Goal: Information Seeking & Learning: Learn about a topic

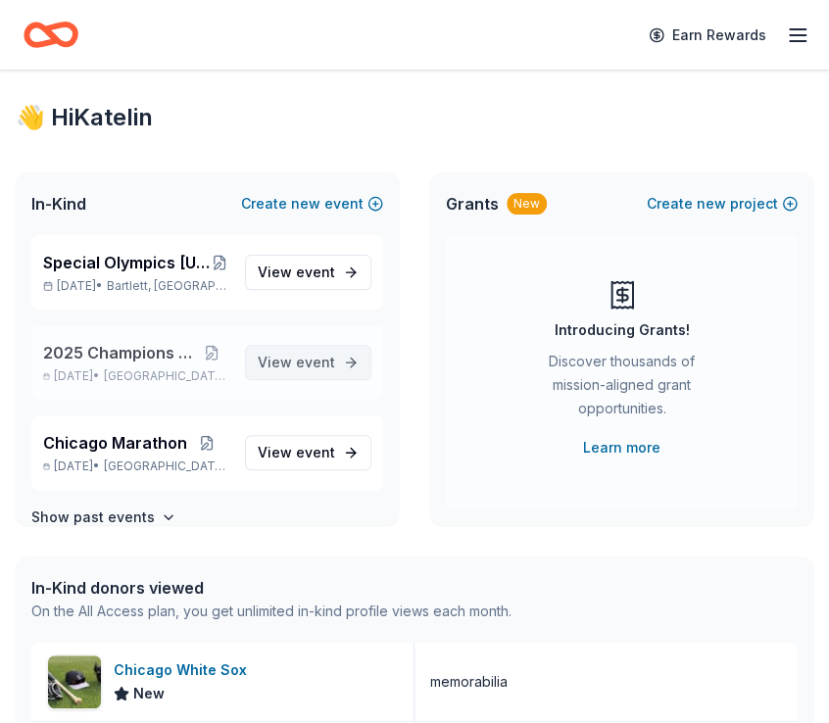
click at [302, 367] on span "event" at bounding box center [315, 362] width 39 height 17
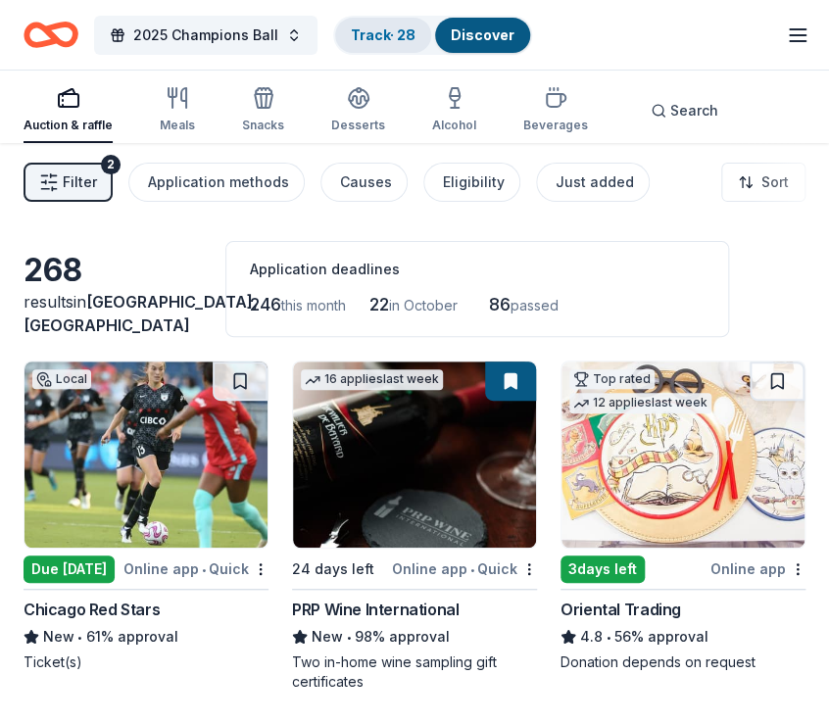
click at [384, 33] on link "Track · 28" at bounding box center [383, 34] width 65 height 17
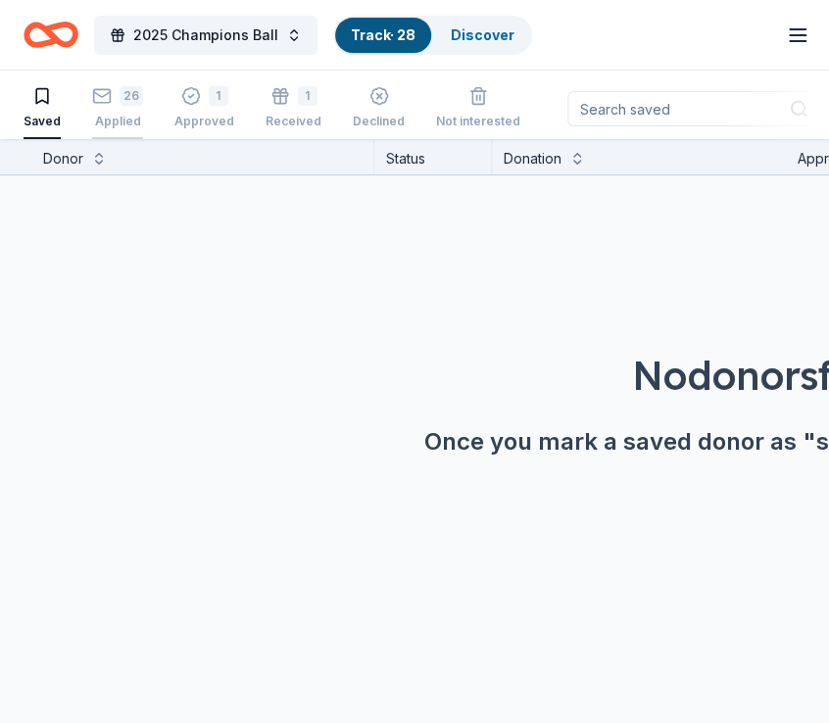
click at [118, 107] on div "26 Applied" at bounding box center [117, 107] width 51 height 43
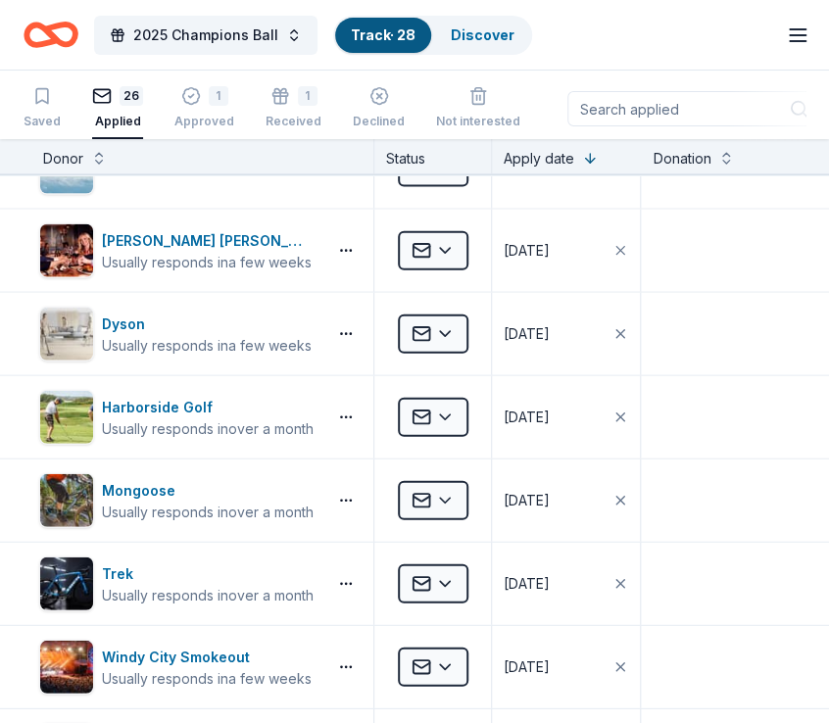
scroll to position [1214, 0]
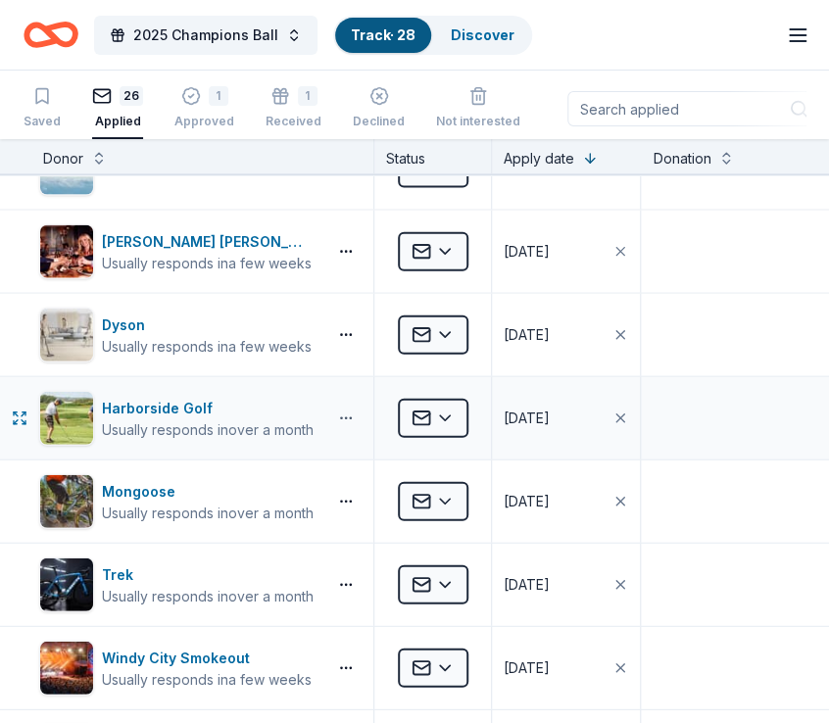
click at [337, 413] on button "button" at bounding box center [345, 419] width 39 height 16
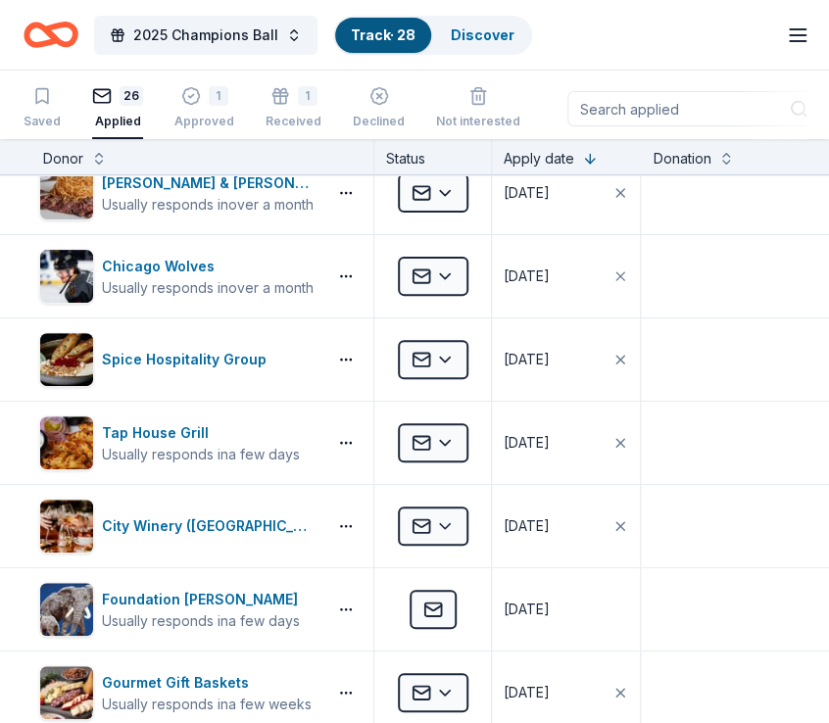
scroll to position [0, 0]
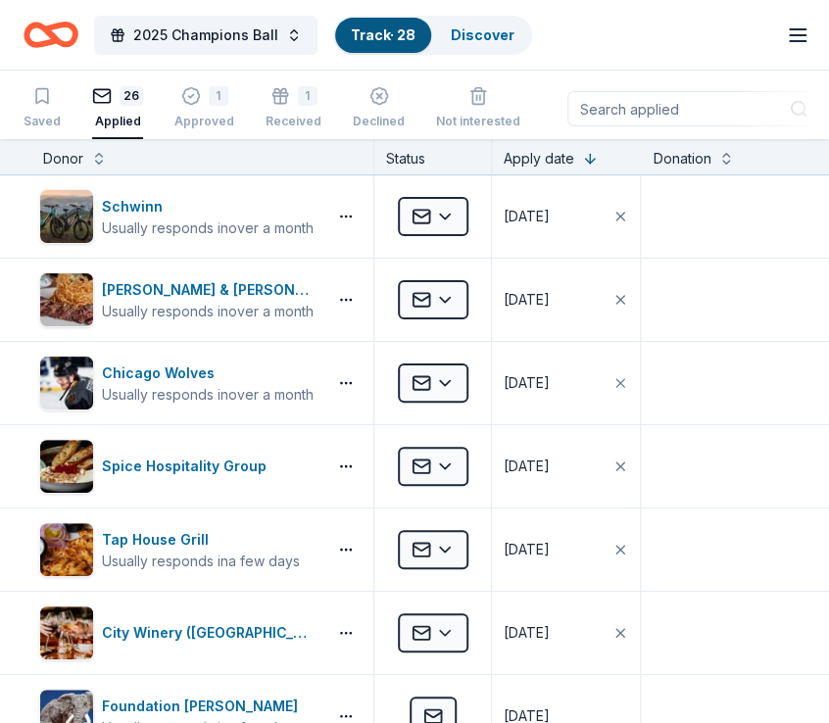
drag, startPoint x: 584, startPoint y: 99, endPoint x: 670, endPoint y: 55, distance: 96.8
click at [670, 55] on div "2025 Champions Ball Track · 28 Discover Earn Rewards Saved 26 Applied 1 Approve…" at bounding box center [414, 362] width 829 height 724
click at [670, 55] on div "2025 Champions Ball Track · 28 Discover Earn Rewards" at bounding box center [415, 35] width 782 height 46
click at [197, 93] on div "1" at bounding box center [204, 96] width 60 height 20
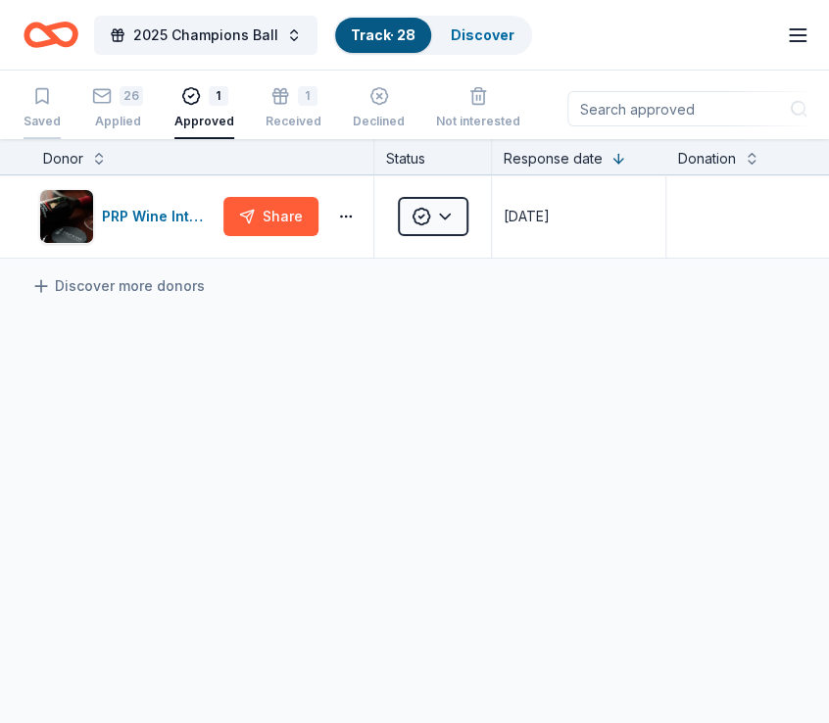
click at [38, 103] on icon "button" at bounding box center [42, 96] width 20 height 20
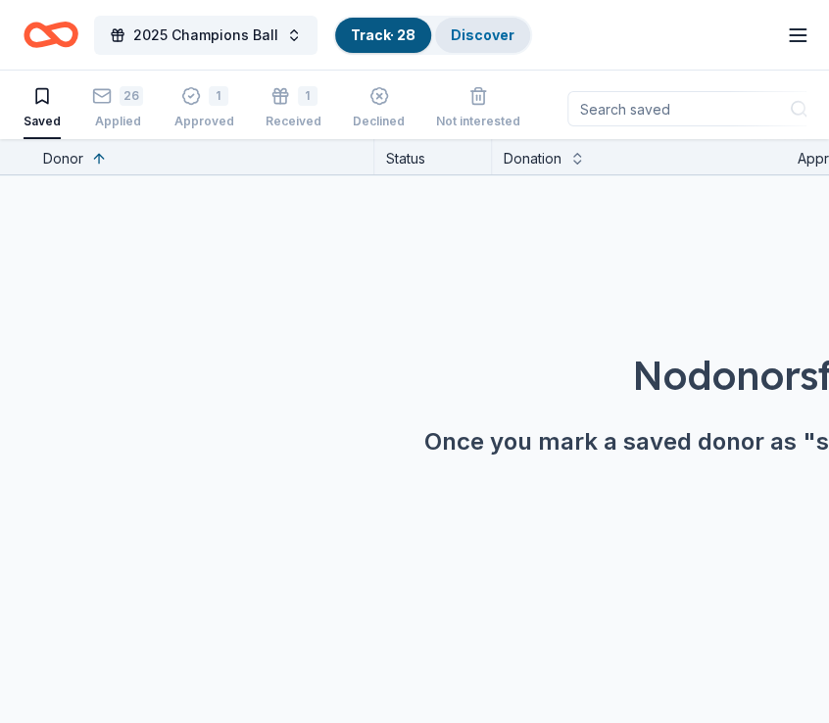
click at [489, 43] on div "Discover" at bounding box center [482, 35] width 95 height 35
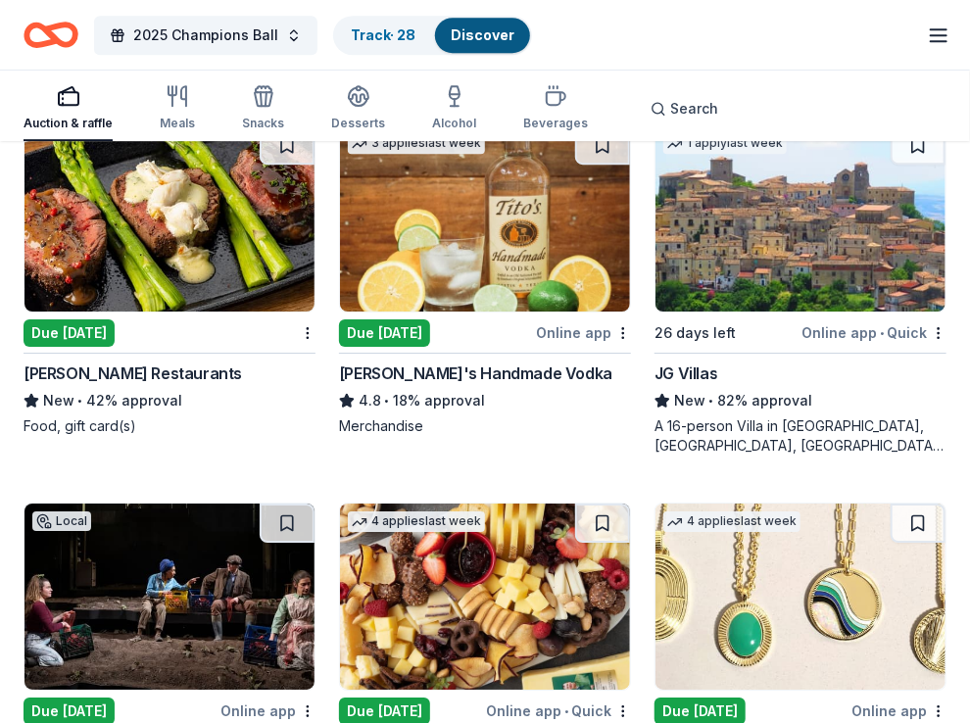
scroll to position [4297, 0]
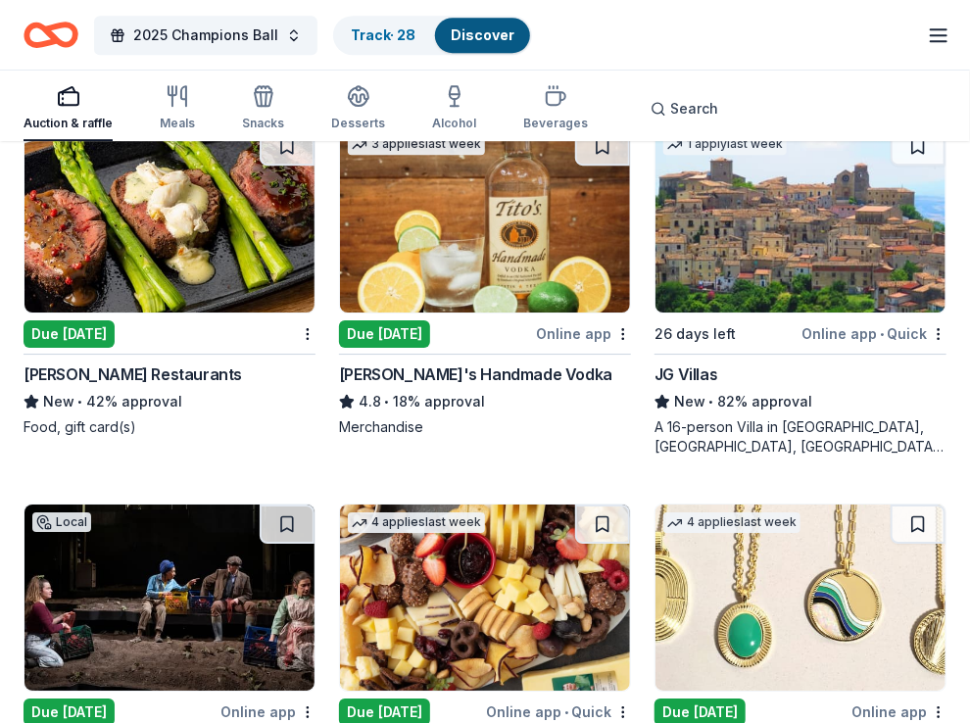
click at [827, 419] on div "A 16-person Villa in [GEOGRAPHIC_DATA], [GEOGRAPHIC_DATA], [GEOGRAPHIC_DATA] fo…" at bounding box center [801, 436] width 292 height 39
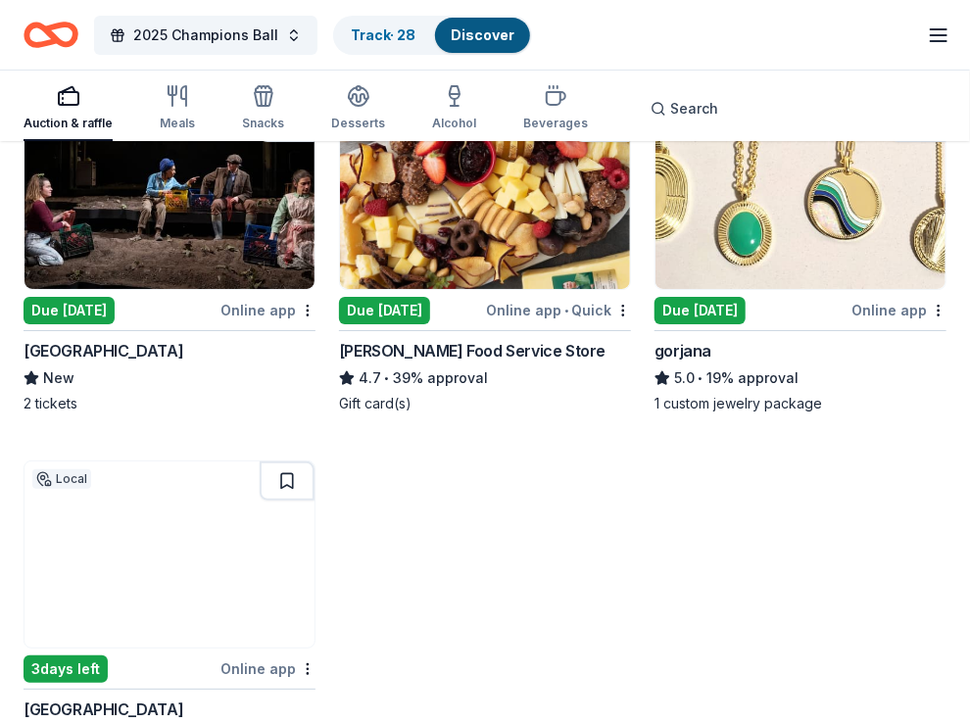
scroll to position [4702, 0]
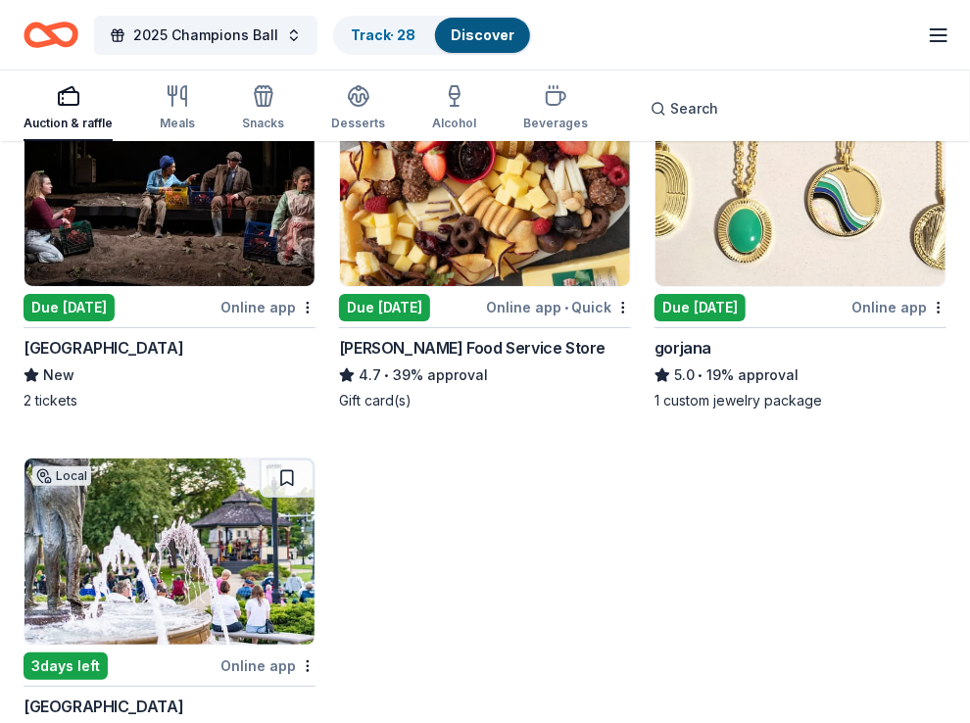
click at [24, 75] on div "Auction & raffle Meals Snacks Desserts Alcohol Beverages Search" at bounding box center [485, 105] width 923 height 73
click at [91, 395] on div "2 tickets" at bounding box center [170, 401] width 292 height 20
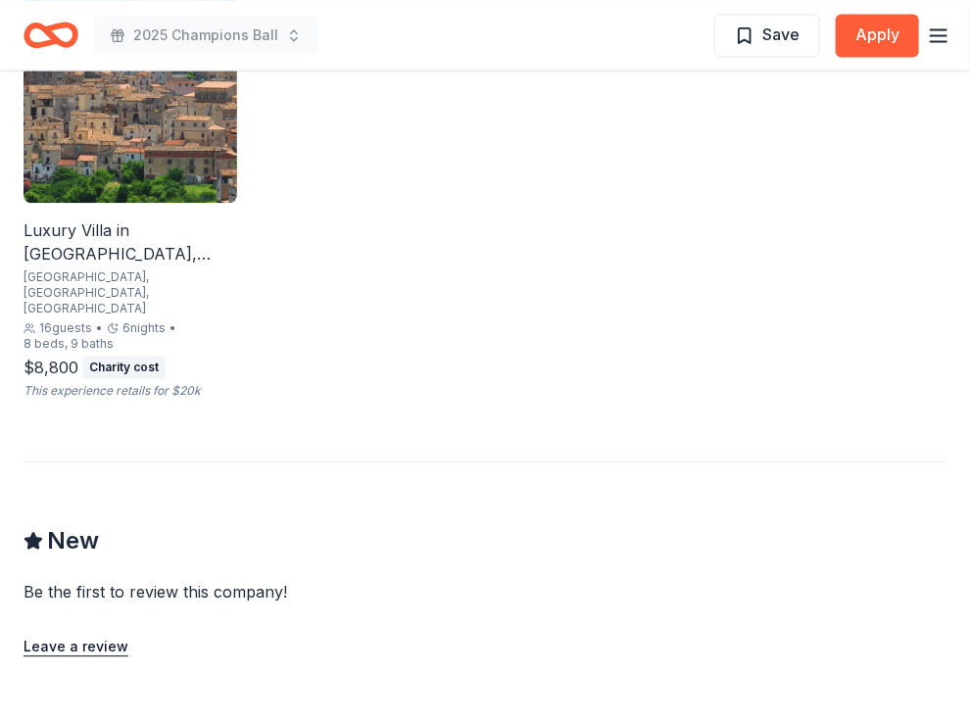
scroll to position [1411, 0]
